Goal: Task Accomplishment & Management: Use online tool/utility

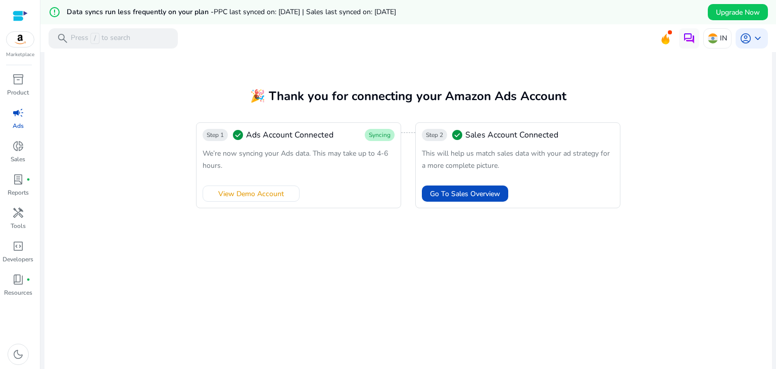
scroll to position [30, 0]
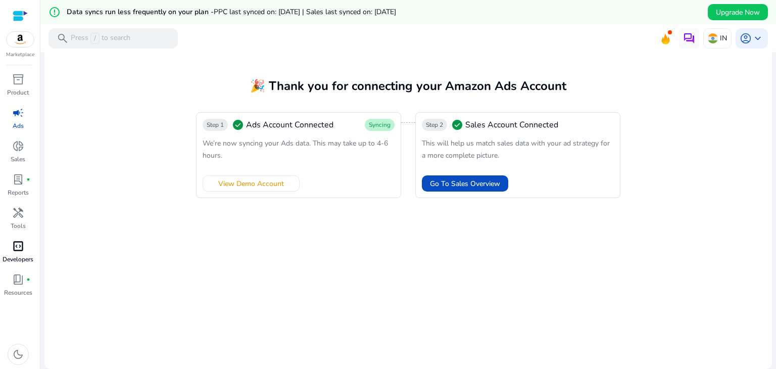
click at [18, 249] on span "code_blocks" at bounding box center [18, 246] width 12 height 12
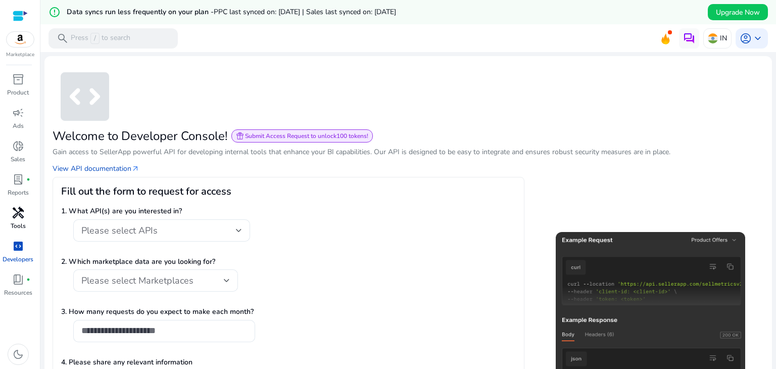
click at [18, 211] on span "handyman" at bounding box center [18, 213] width 12 height 12
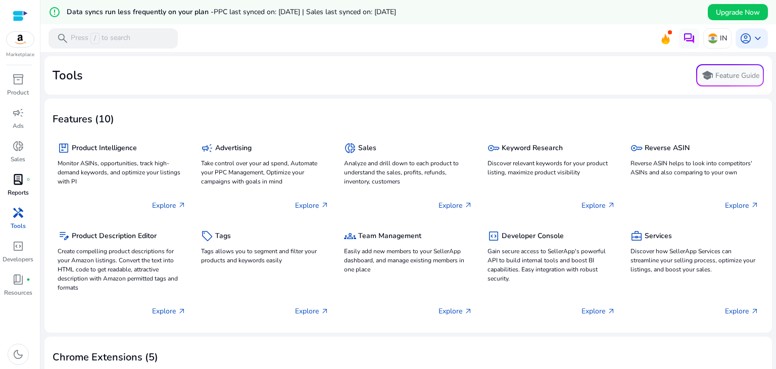
click at [19, 177] on span "lab_profile" at bounding box center [18, 179] width 12 height 12
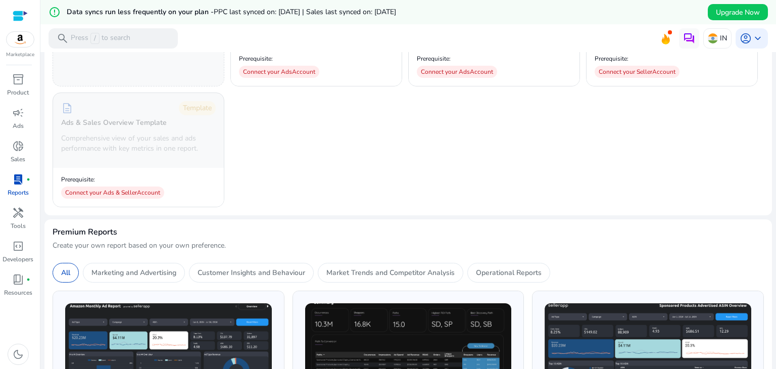
scroll to position [101, 0]
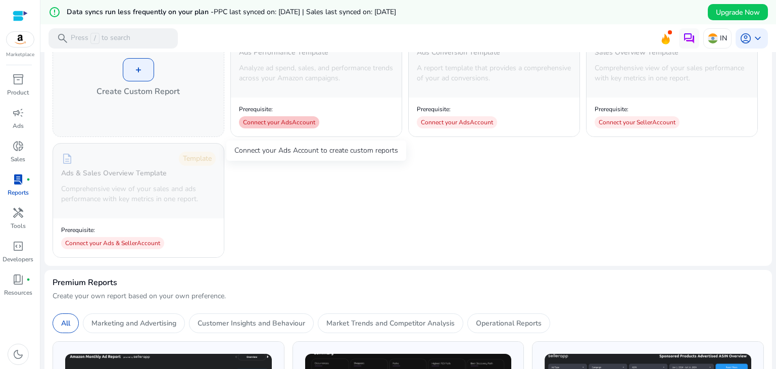
click at [286, 120] on div "Connect your Ads Account" at bounding box center [279, 122] width 80 height 12
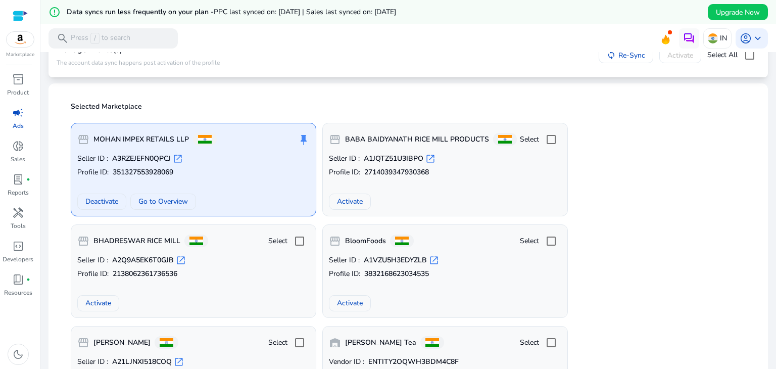
scroll to position [101, 0]
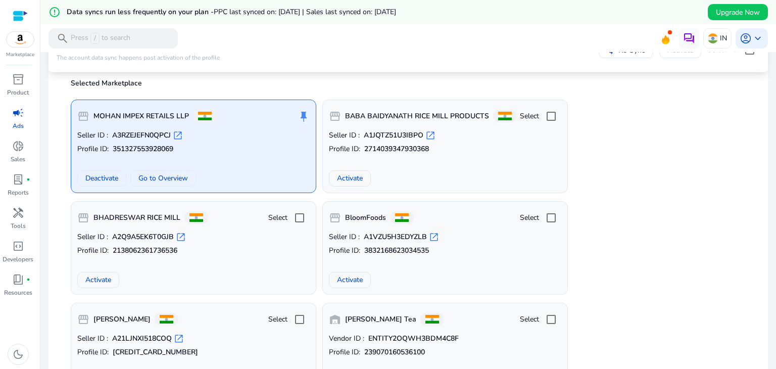
click at [234, 144] on p "Profile ID: 351327553928069" at bounding box center [193, 149] width 232 height 10
click at [154, 180] on span "Go to Overview" at bounding box center [163, 178] width 50 height 11
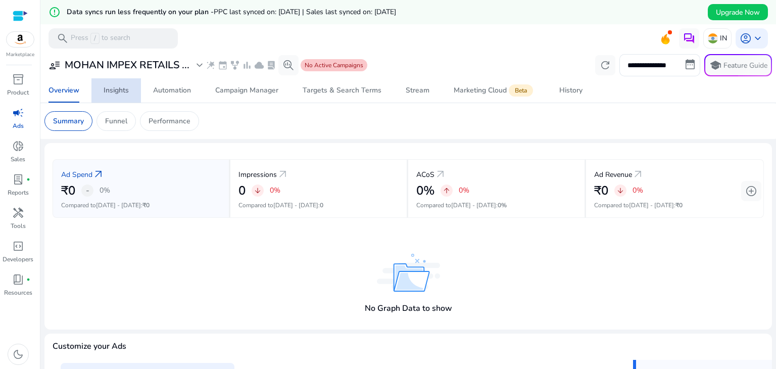
click at [106, 87] on div "Insights" at bounding box center [116, 90] width 25 height 7
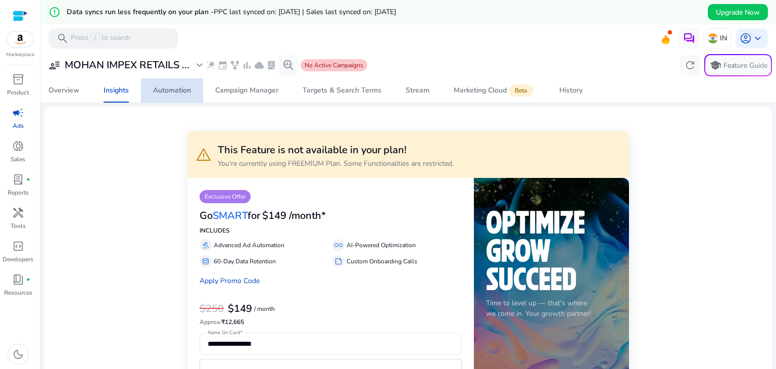
click at [162, 88] on div "Automation" at bounding box center [172, 90] width 38 height 7
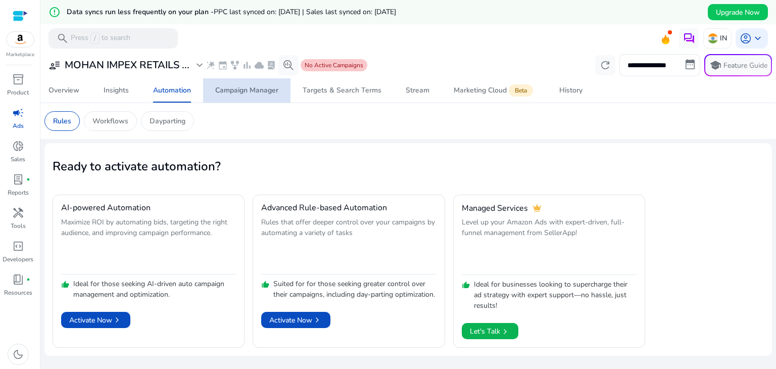
click at [256, 87] on div "Campaign Manager" at bounding box center [246, 90] width 63 height 7
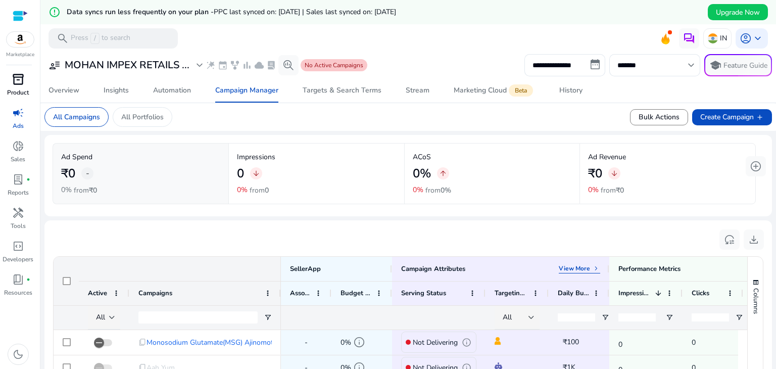
click at [10, 81] on div "inventory_2" at bounding box center [18, 79] width 28 height 16
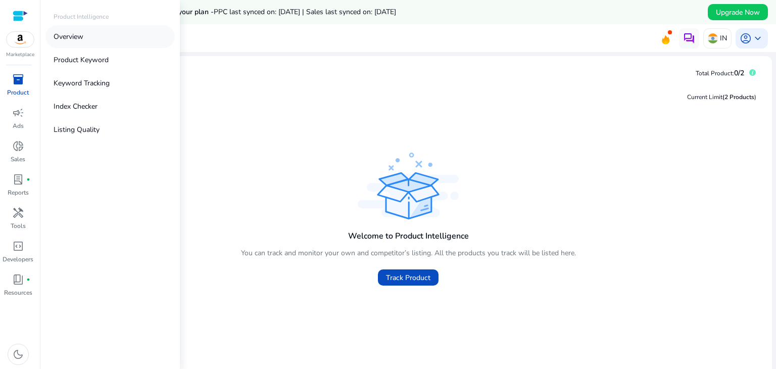
click at [90, 37] on link "Overview" at bounding box center [109, 36] width 129 height 23
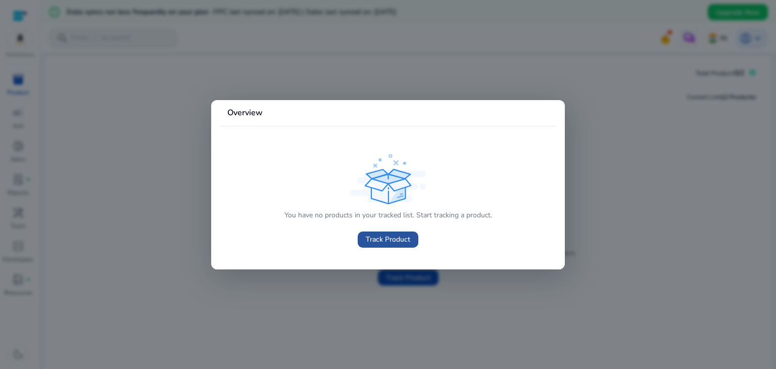
click at [390, 237] on span "Track Product" at bounding box center [388, 239] width 44 height 11
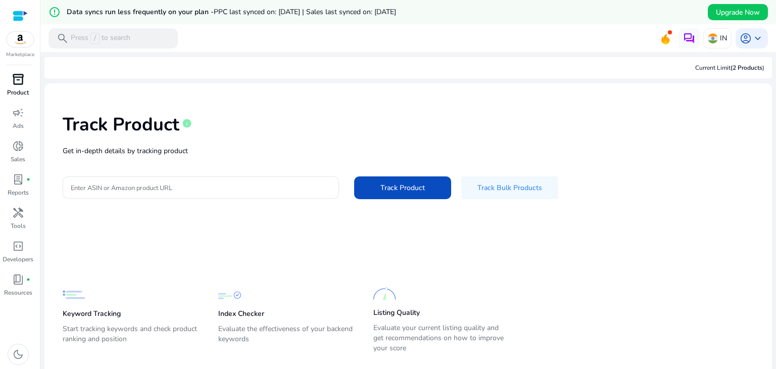
click at [26, 86] on div "inventory_2" at bounding box center [18, 79] width 28 height 16
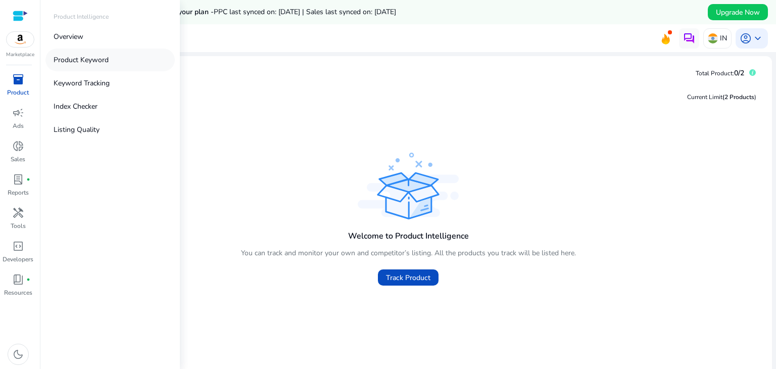
click at [85, 59] on p "Product Keyword" at bounding box center [81, 60] width 55 height 11
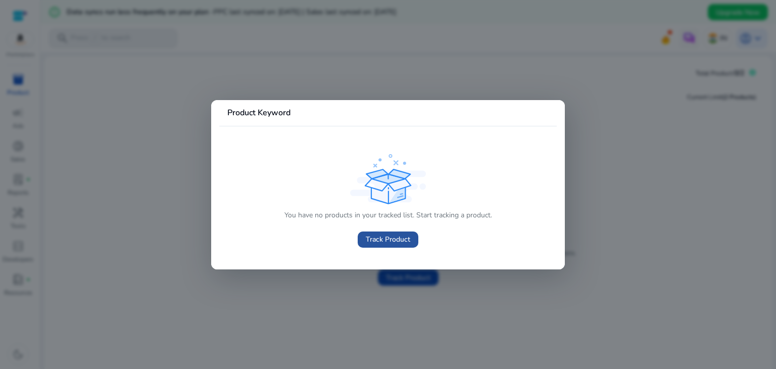
click at [377, 241] on span "Track Product" at bounding box center [388, 239] width 44 height 11
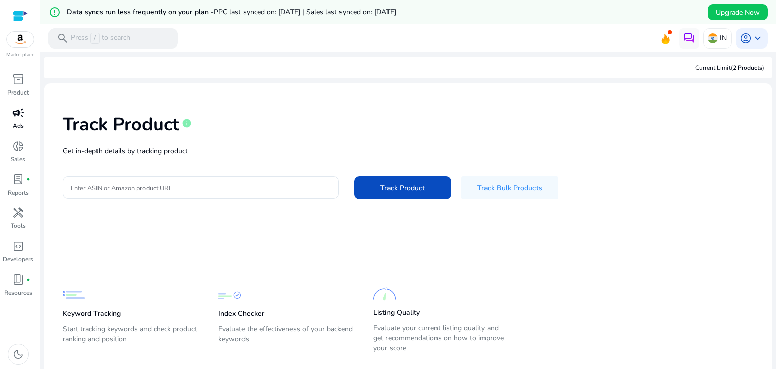
click at [15, 107] on span "campaign" at bounding box center [18, 113] width 12 height 12
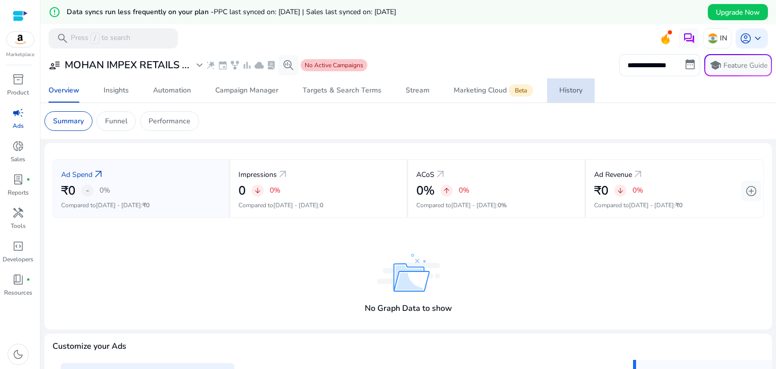
click at [571, 89] on div "History" at bounding box center [570, 90] width 23 height 7
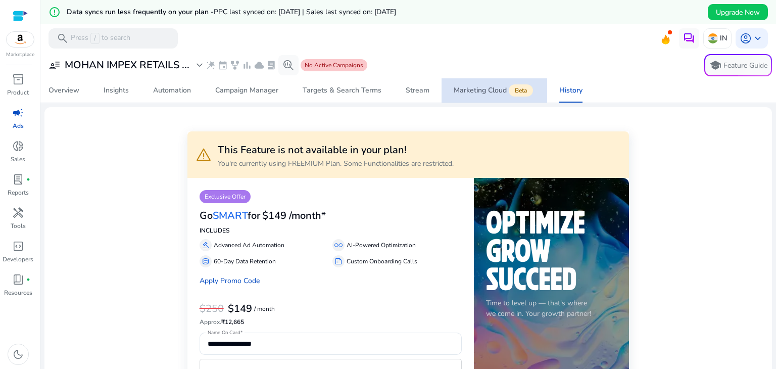
click at [475, 95] on span "Marketing Cloud Beta" at bounding box center [494, 90] width 81 height 24
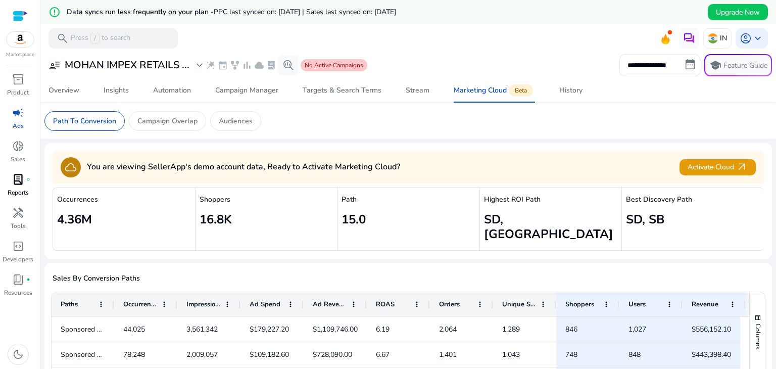
click at [16, 185] on span "lab_profile" at bounding box center [18, 179] width 12 height 12
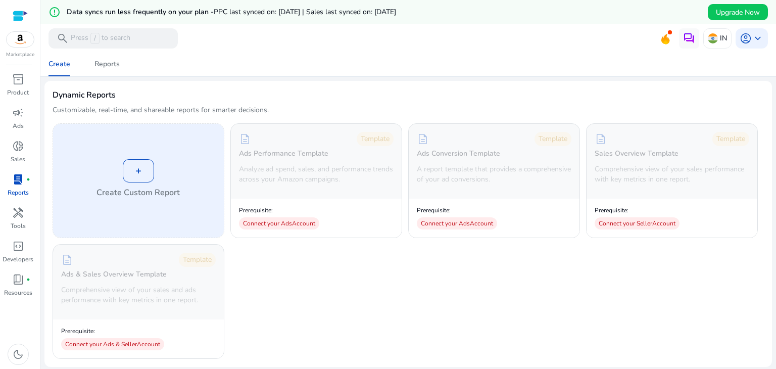
click at [139, 172] on div "+" at bounding box center [138, 170] width 31 height 23
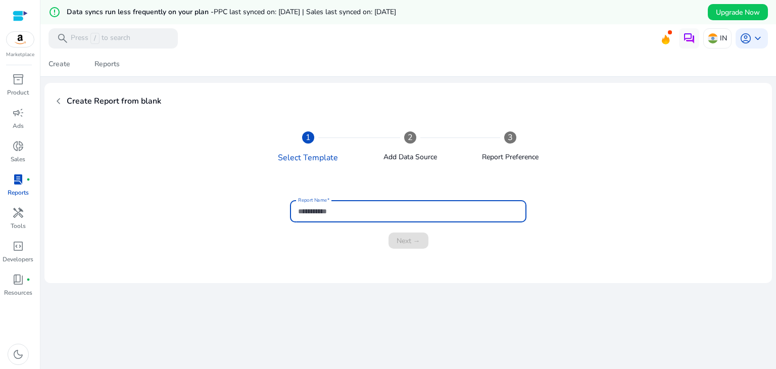
click at [357, 210] on input "Report Name" at bounding box center [408, 211] width 220 height 11
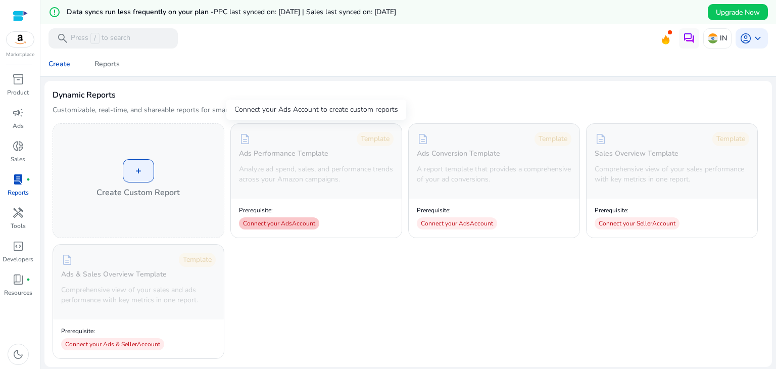
click at [285, 219] on div "Connect your Ads Account" at bounding box center [279, 223] width 80 height 12
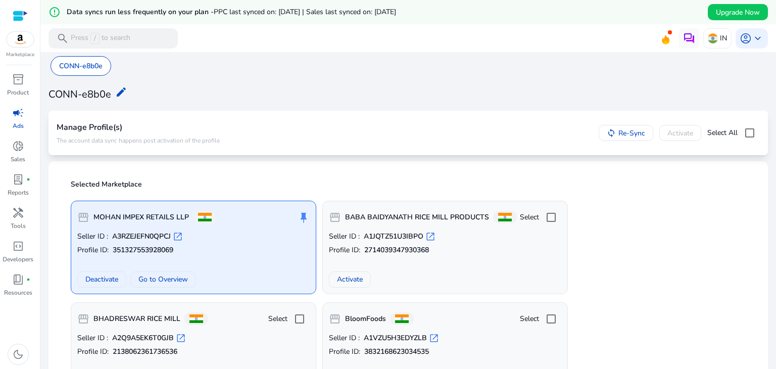
click at [236, 225] on div "storefront MOHAN IMPEX RETAILS LLP push_pin" at bounding box center [193, 217] width 232 height 20
click at [237, 225] on div "storefront MOHAN IMPEX RETAILS LLP push_pin" at bounding box center [193, 217] width 232 height 20
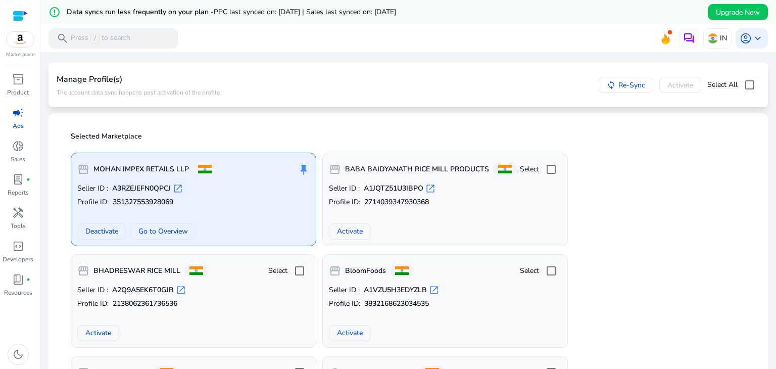
scroll to position [101, 0]
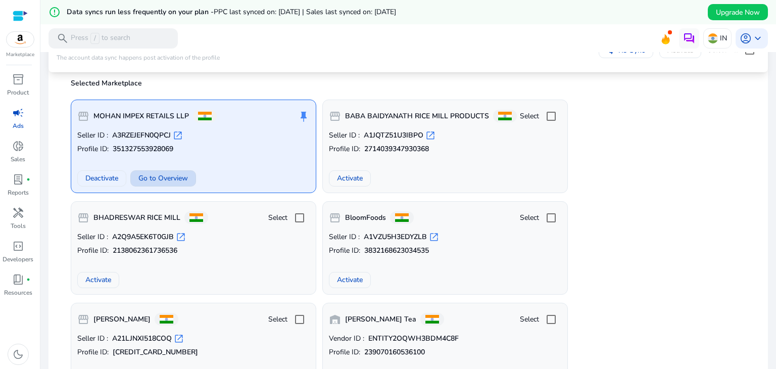
click at [156, 176] on span "Go to Overview" at bounding box center [163, 178] width 50 height 11
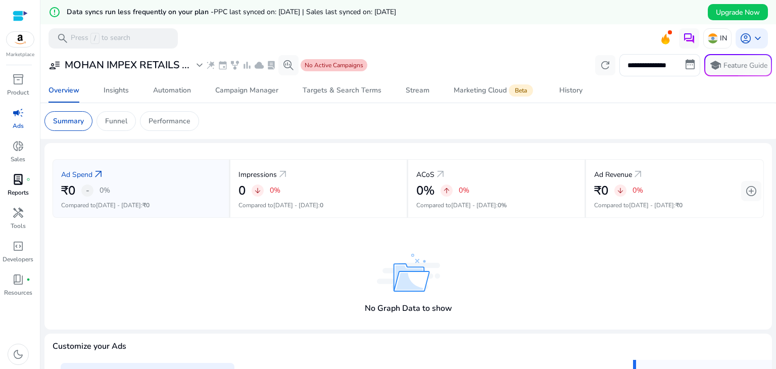
click at [26, 181] on span "fiber_manual_record" at bounding box center [28, 179] width 4 height 4
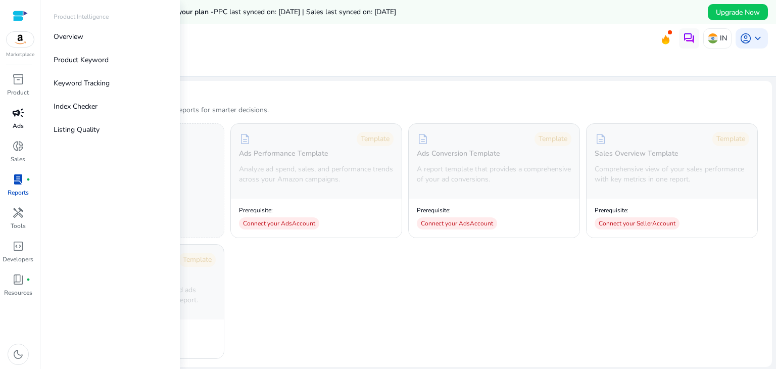
click at [16, 116] on span "campaign" at bounding box center [18, 113] width 12 height 12
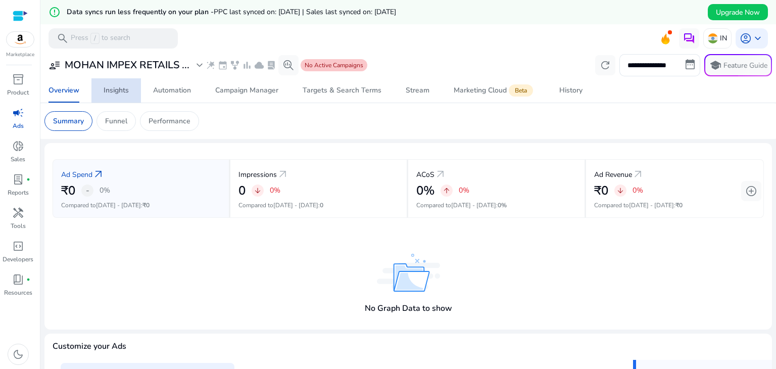
click at [104, 91] on div "Insights" at bounding box center [116, 90] width 25 height 7
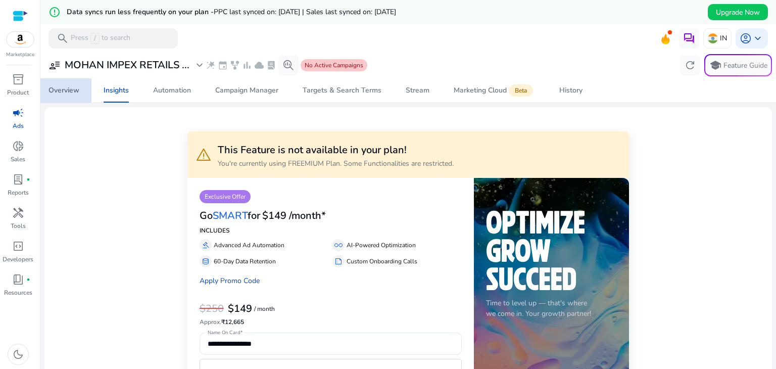
click at [58, 90] on div "Overview" at bounding box center [64, 90] width 31 height 7
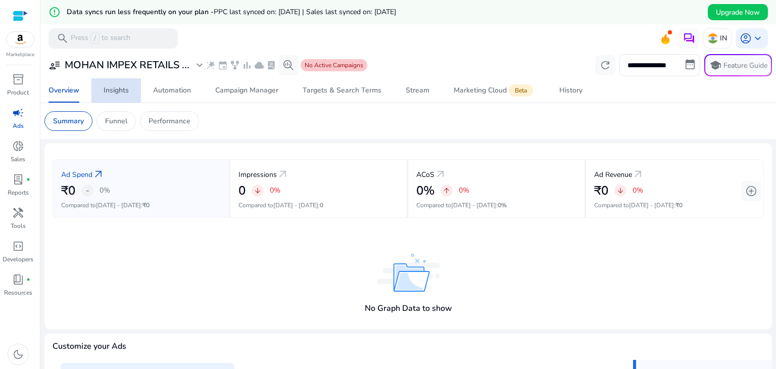
click at [111, 90] on div "Insights" at bounding box center [116, 90] width 25 height 7
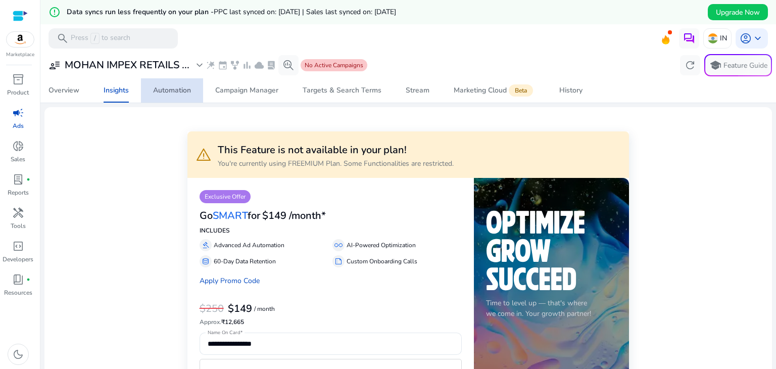
click at [186, 91] on div "Automation" at bounding box center [172, 90] width 38 height 7
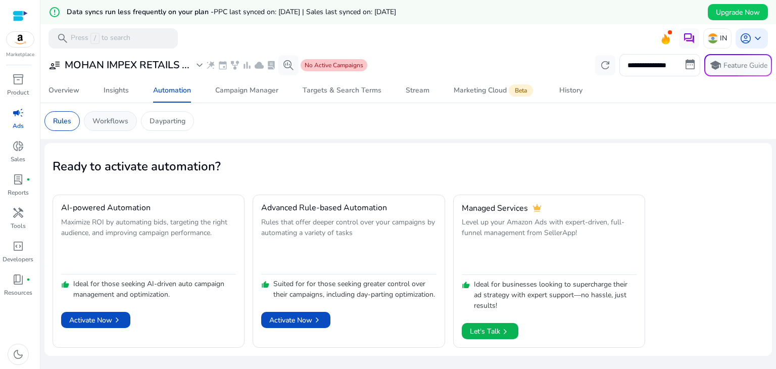
click at [109, 121] on p "Workflows" at bounding box center [110, 121] width 36 height 11
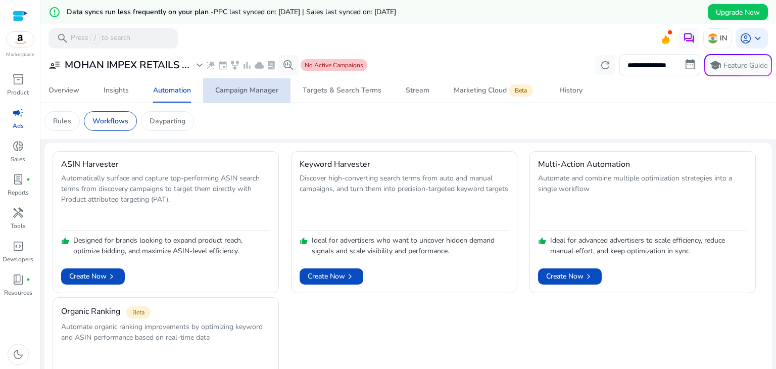
click at [255, 91] on div "Campaign Manager" at bounding box center [246, 90] width 63 height 7
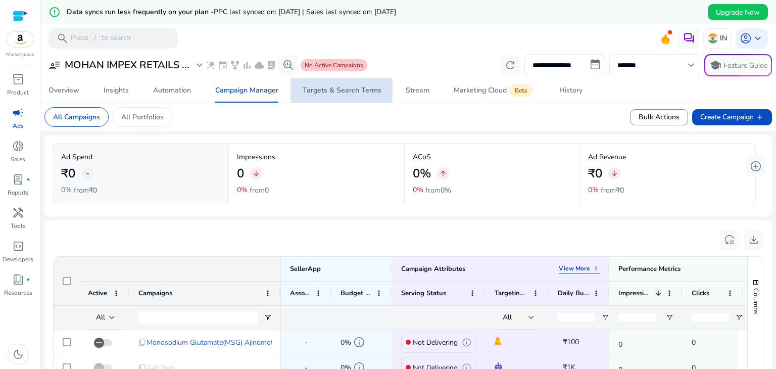
click at [307, 88] on div "Targets & Search Terms" at bounding box center [342, 90] width 79 height 7
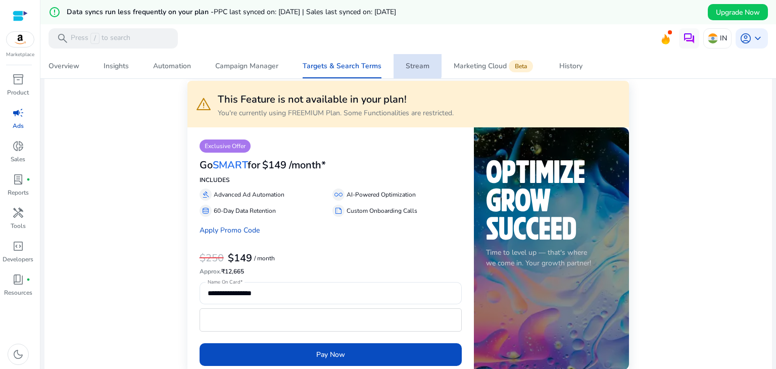
click at [408, 65] on div "Stream" at bounding box center [418, 66] width 24 height 7
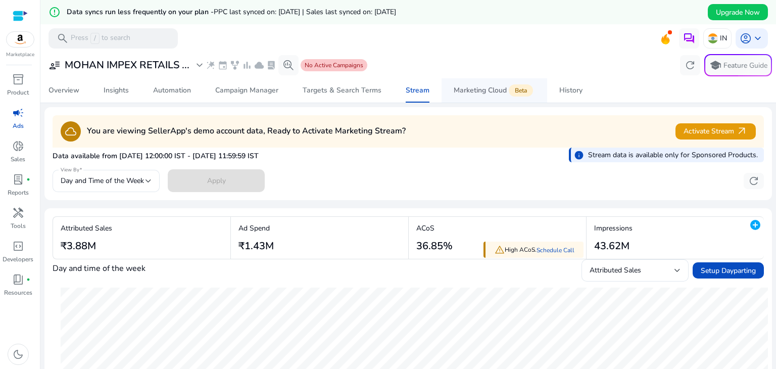
click at [480, 87] on div "Marketing Cloud Beta" at bounding box center [494, 90] width 81 height 8
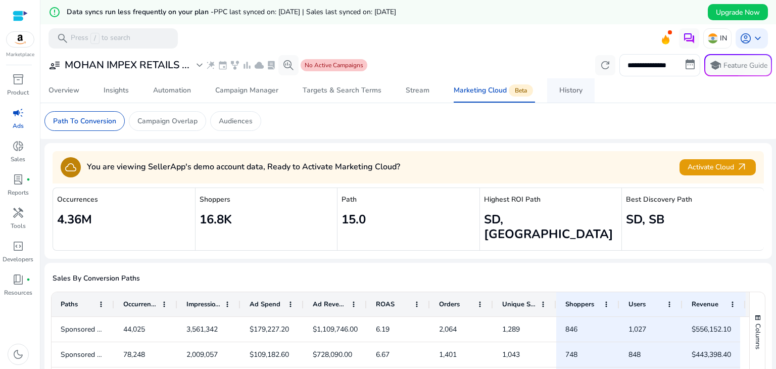
click at [575, 89] on div "History" at bounding box center [570, 90] width 23 height 7
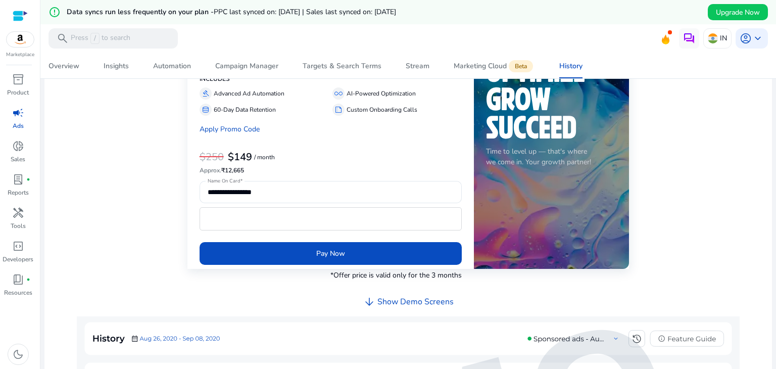
scroll to position [10, 0]
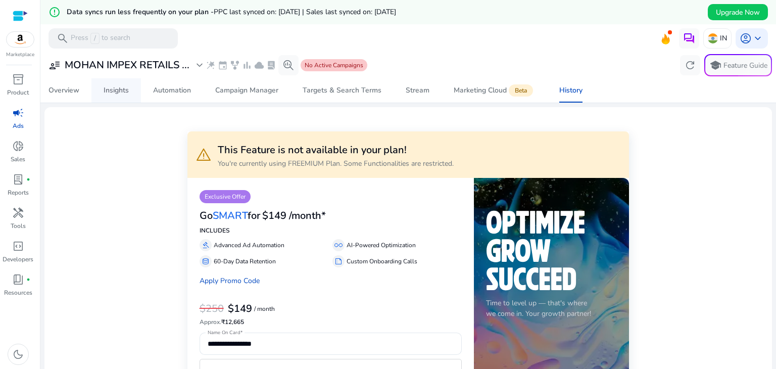
click at [118, 91] on div "Insights" at bounding box center [116, 90] width 25 height 7
click at [168, 83] on span "Automation" at bounding box center [172, 90] width 38 height 24
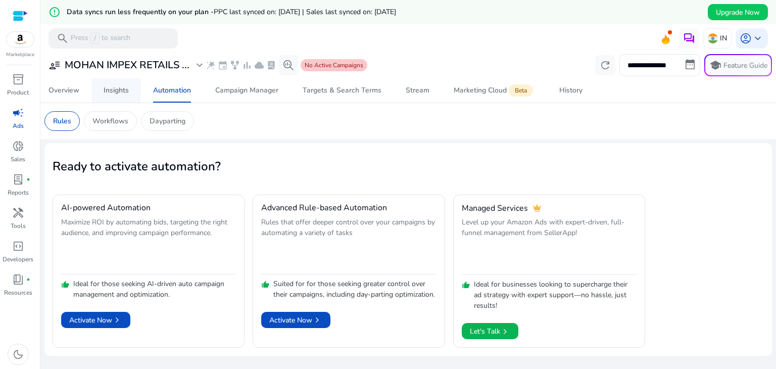
click at [121, 91] on div "Insights" at bounding box center [116, 90] width 25 height 7
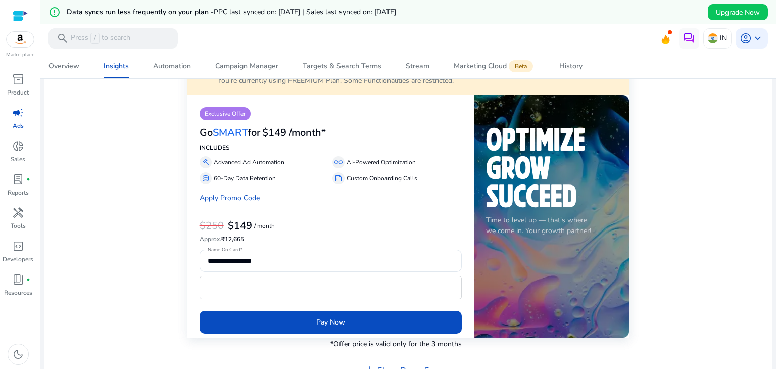
scroll to position [101, 0]
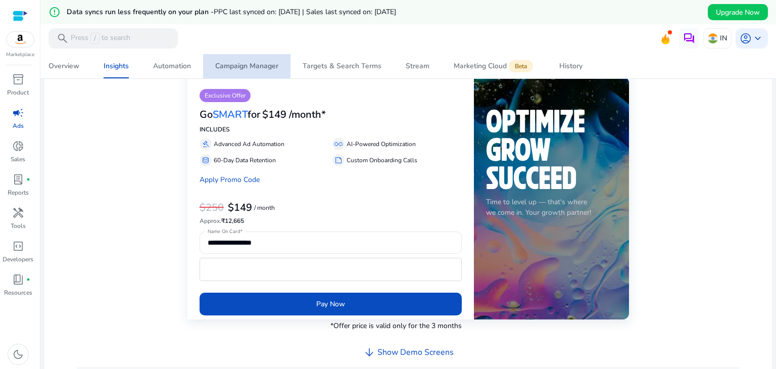
click at [242, 63] on div "Campaign Manager" at bounding box center [246, 66] width 63 height 7
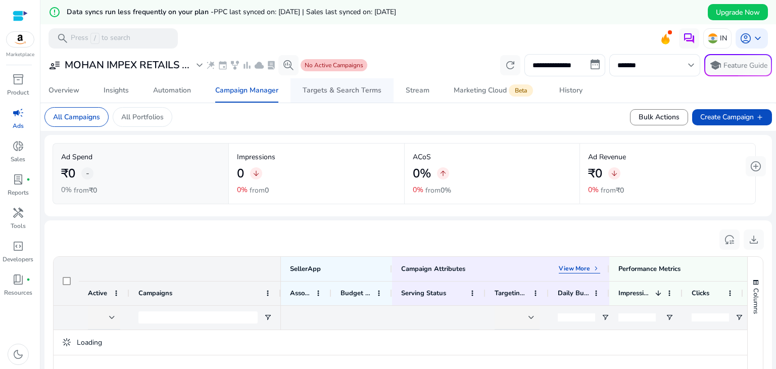
click at [336, 89] on div "Targets & Search Terms" at bounding box center [342, 90] width 79 height 7
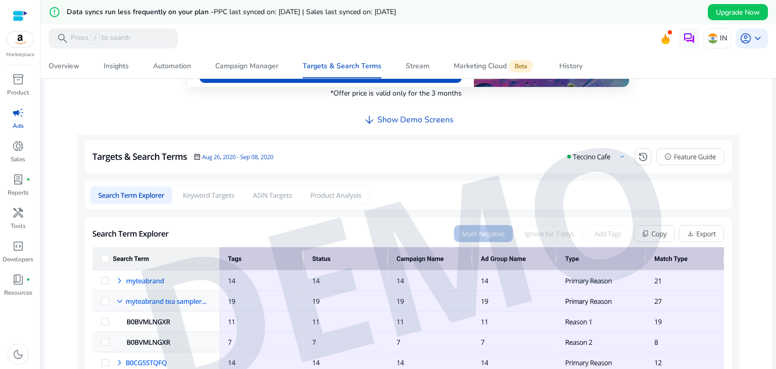
scroll to position [378, 0]
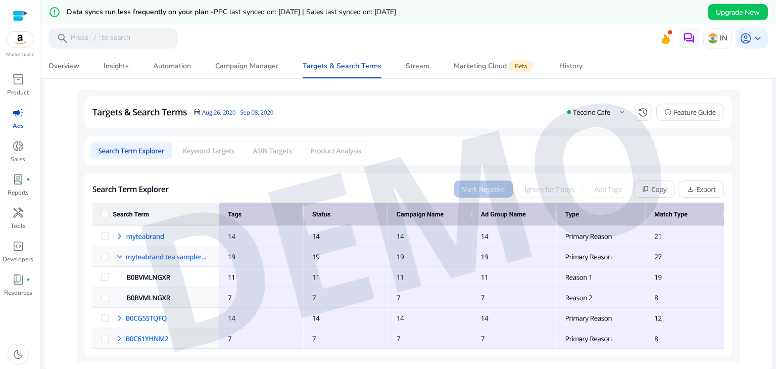
click at [106, 295] on img at bounding box center [408, 226] width 663 height 272
click at [107, 272] on img at bounding box center [408, 226] width 663 height 272
click at [104, 263] on img at bounding box center [408, 226] width 663 height 272
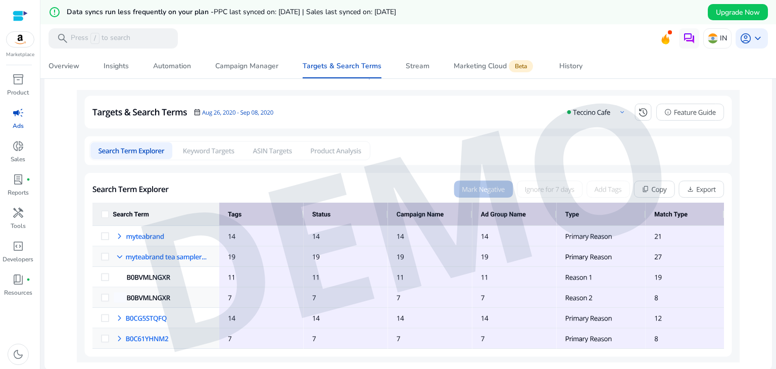
click at [104, 263] on img at bounding box center [408, 226] width 663 height 272
click at [105, 244] on img at bounding box center [408, 226] width 663 height 272
click at [134, 255] on img at bounding box center [408, 226] width 663 height 272
click at [155, 255] on img at bounding box center [408, 226] width 663 height 272
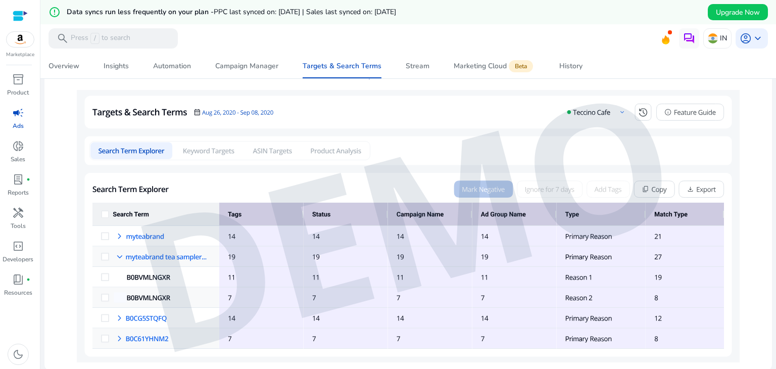
scroll to position [327, 0]
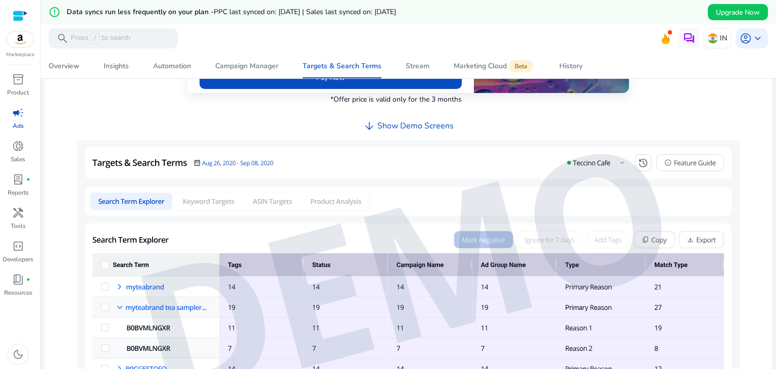
click at [201, 200] on img at bounding box center [408, 276] width 663 height 272
click at [255, 200] on img at bounding box center [408, 276] width 663 height 272
click at [364, 201] on img at bounding box center [408, 276] width 663 height 272
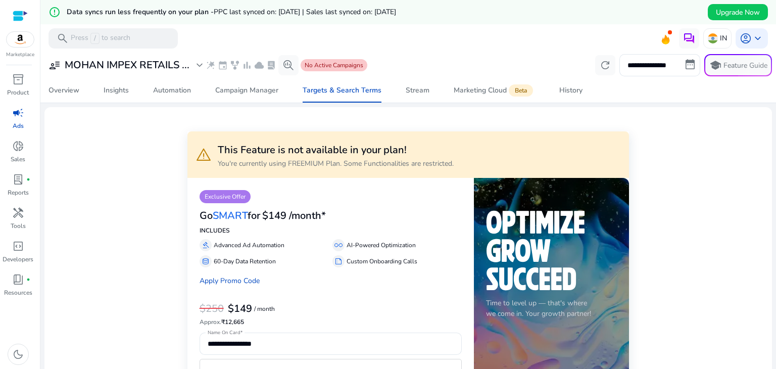
scroll to position [101, 0]
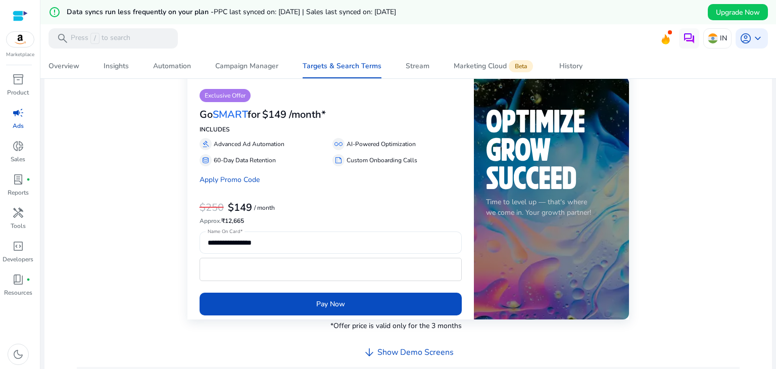
click at [281, 245] on input "**********" at bounding box center [331, 242] width 246 height 11
click at [325, 205] on div "$250 $149 / month" at bounding box center [331, 207] width 262 height 13
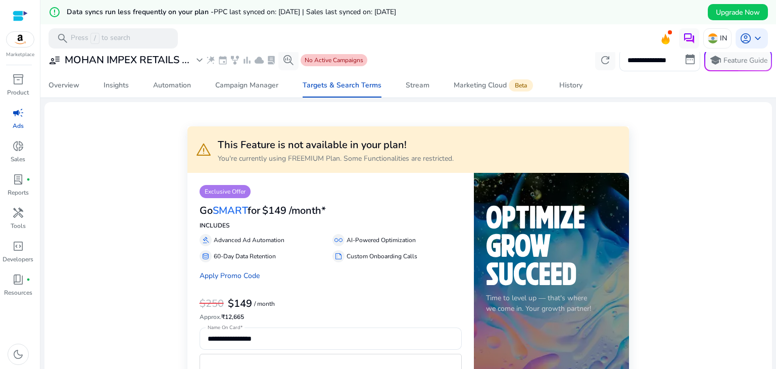
scroll to position [0, 0]
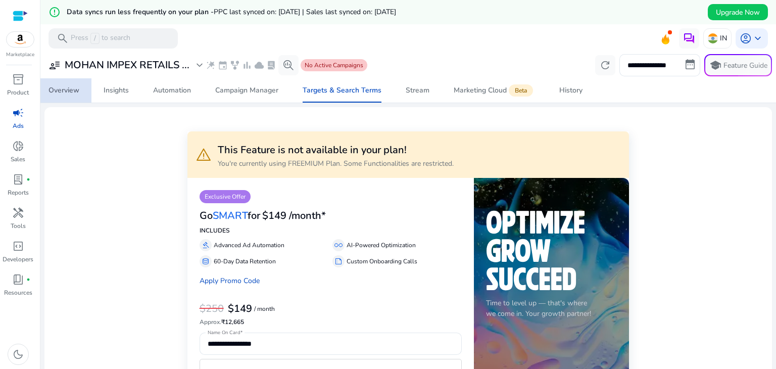
click at [52, 89] on div "Overview" at bounding box center [64, 90] width 31 height 7
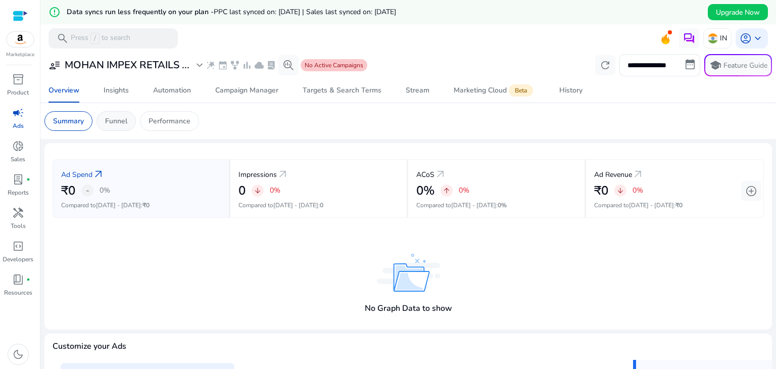
click at [111, 120] on p "Funnel" at bounding box center [116, 121] width 22 height 11
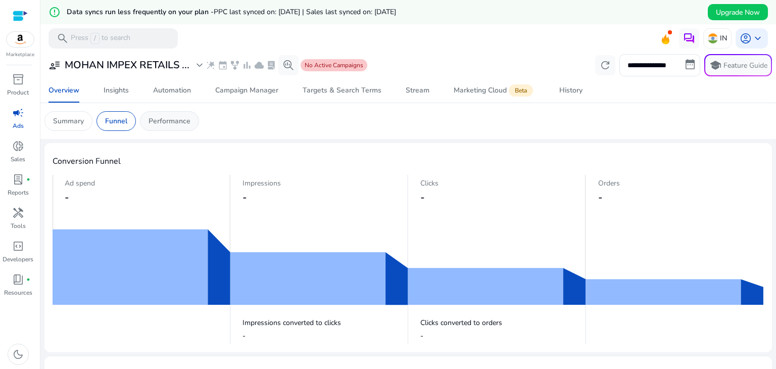
click at [186, 120] on p "Performance" at bounding box center [170, 121] width 42 height 11
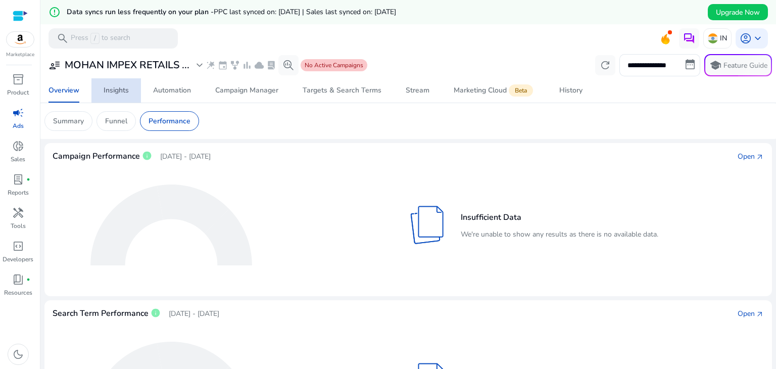
click at [119, 91] on div "Insights" at bounding box center [116, 90] width 25 height 7
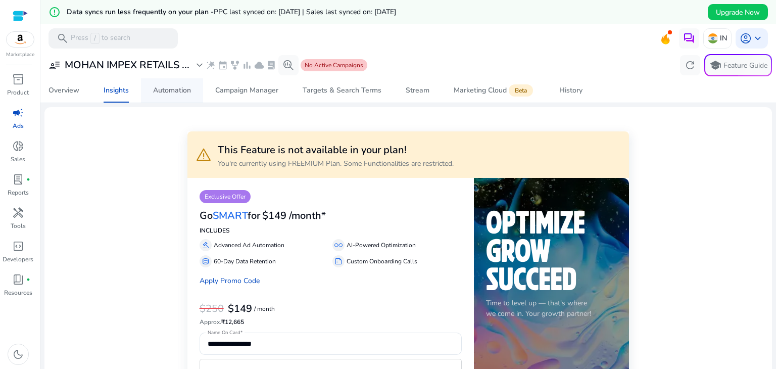
click at [178, 91] on div "Automation" at bounding box center [172, 90] width 38 height 7
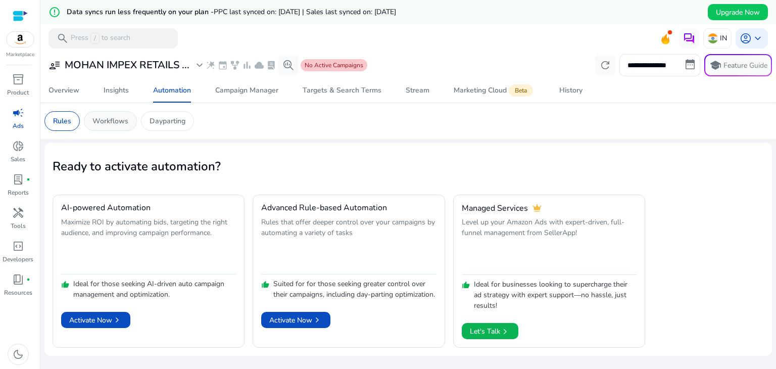
click at [112, 119] on p "Workflows" at bounding box center [110, 121] width 36 height 11
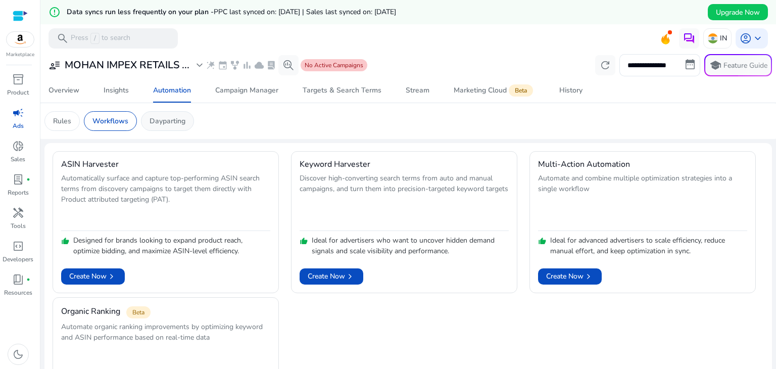
click at [151, 120] on p "Dayparting" at bounding box center [168, 121] width 36 height 11
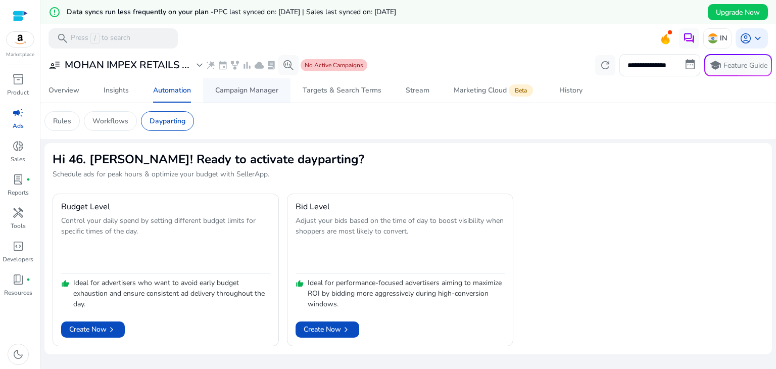
click at [230, 88] on div "Campaign Manager" at bounding box center [246, 90] width 63 height 7
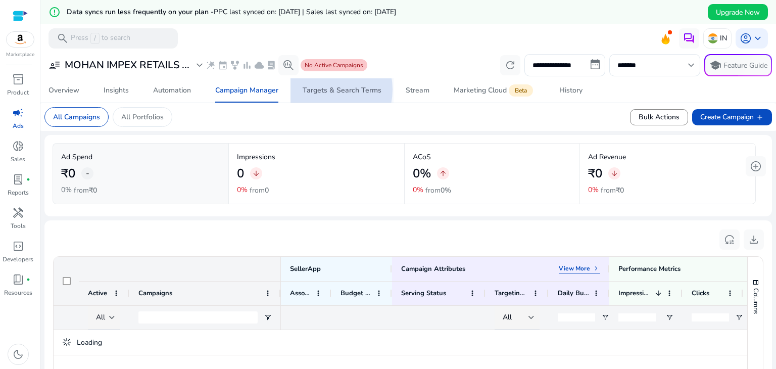
click at [321, 89] on div "Targets & Search Terms" at bounding box center [342, 90] width 79 height 7
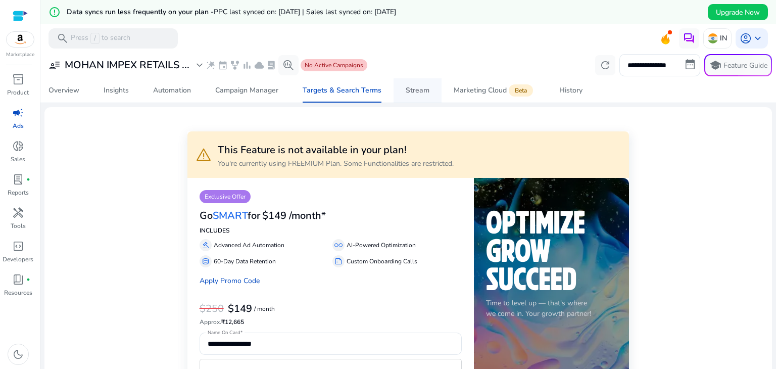
click at [401, 91] on link "Stream" at bounding box center [418, 90] width 48 height 24
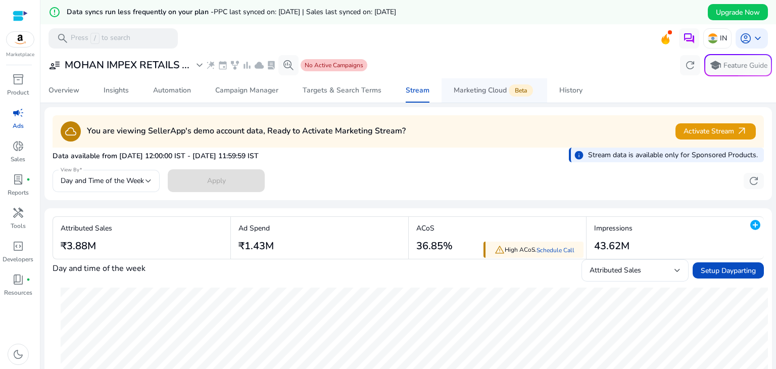
click at [470, 93] on div "Marketing Cloud Beta" at bounding box center [494, 90] width 81 height 8
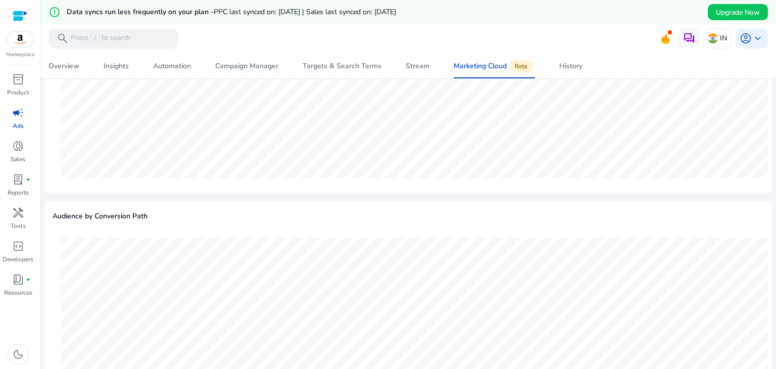
scroll to position [1158, 0]
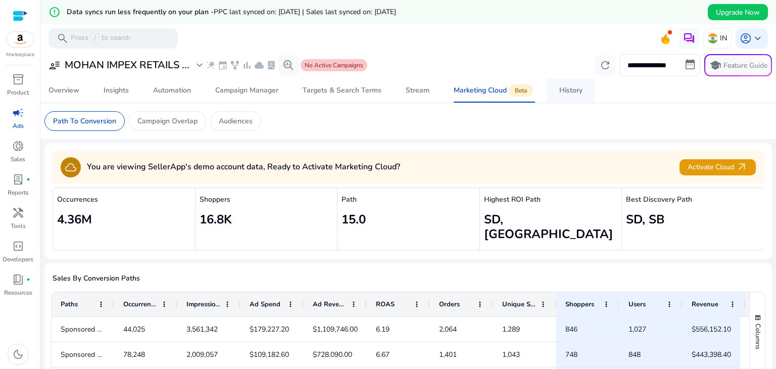
click at [566, 87] on div "History" at bounding box center [570, 90] width 23 height 7
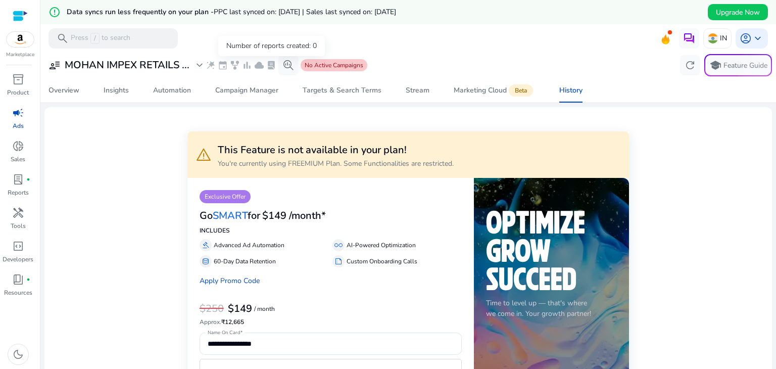
click at [271, 64] on span "lab_profile" at bounding box center [271, 65] width 10 height 10
click at [258, 60] on span "cloud" at bounding box center [259, 65] width 10 height 10
click at [252, 63] on span "bar_chart" at bounding box center [247, 65] width 10 height 10
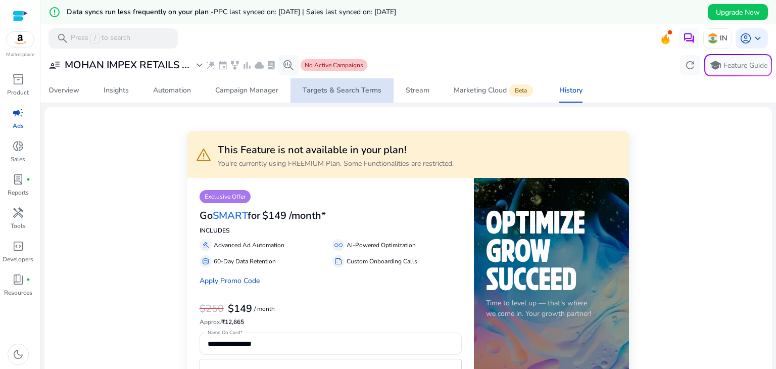
click at [348, 90] on div "Targets & Search Terms" at bounding box center [342, 90] width 79 height 7
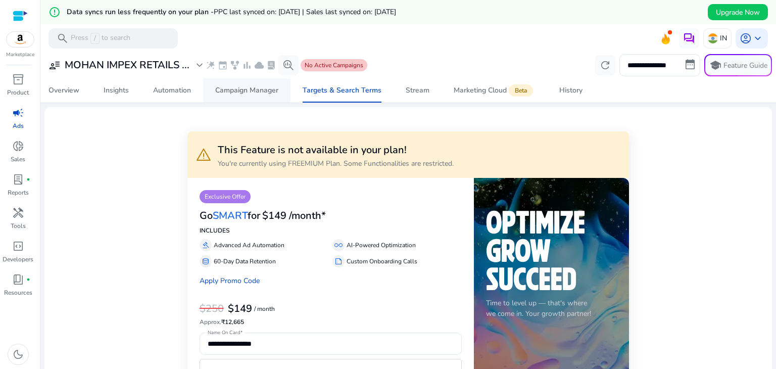
click at [235, 87] on div "Campaign Manager" at bounding box center [246, 90] width 63 height 7
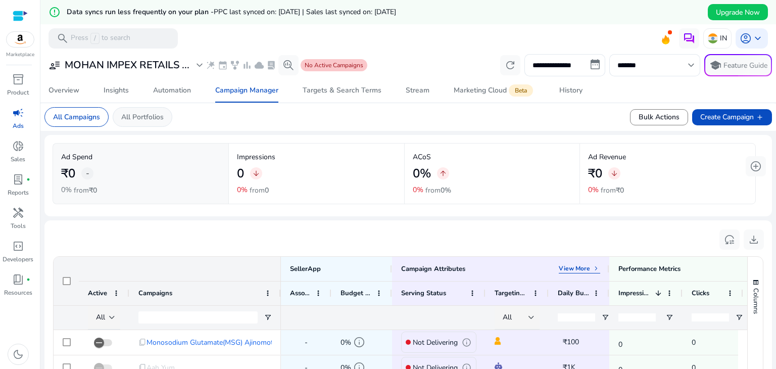
click at [127, 114] on p "All Portfolios" at bounding box center [142, 117] width 42 height 11
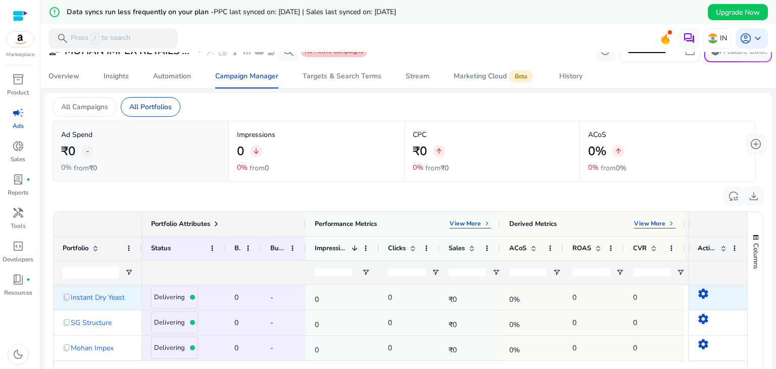
scroll to position [152, 0]
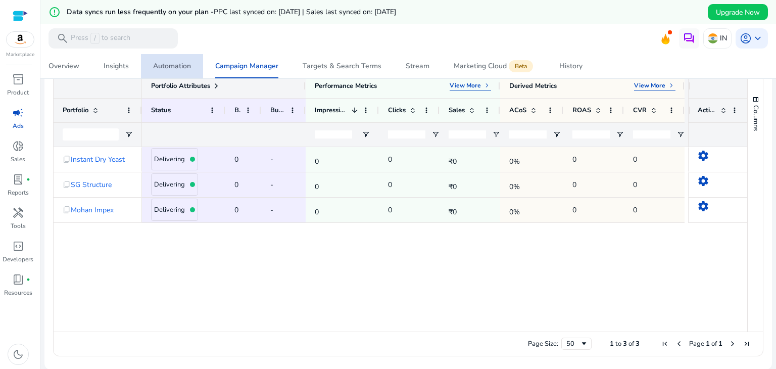
click at [168, 69] on div "Automation" at bounding box center [172, 66] width 38 height 7
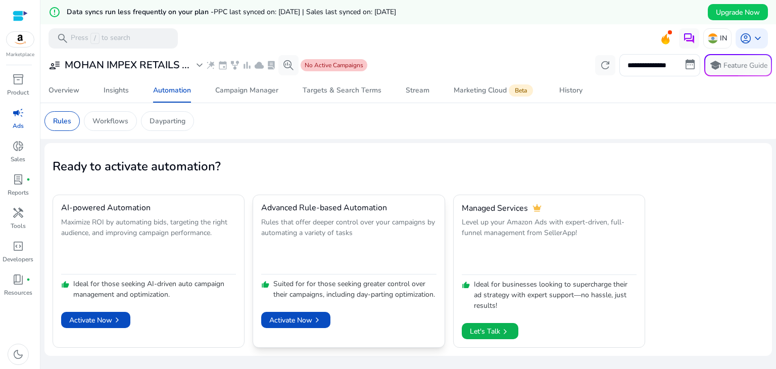
scroll to position [24, 0]
